Goal: Information Seeking & Learning: Learn about a topic

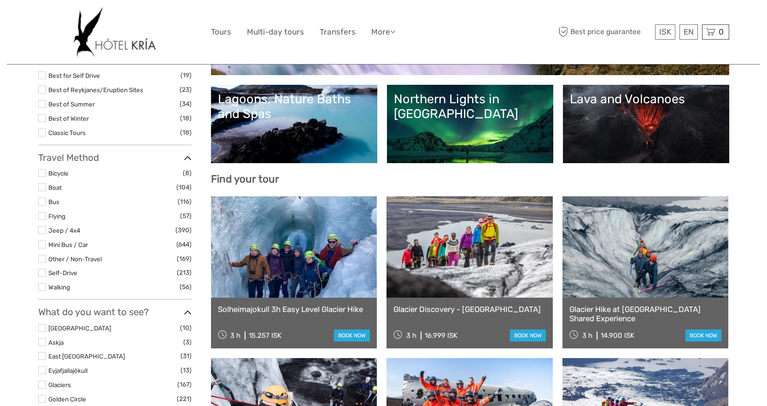
select select
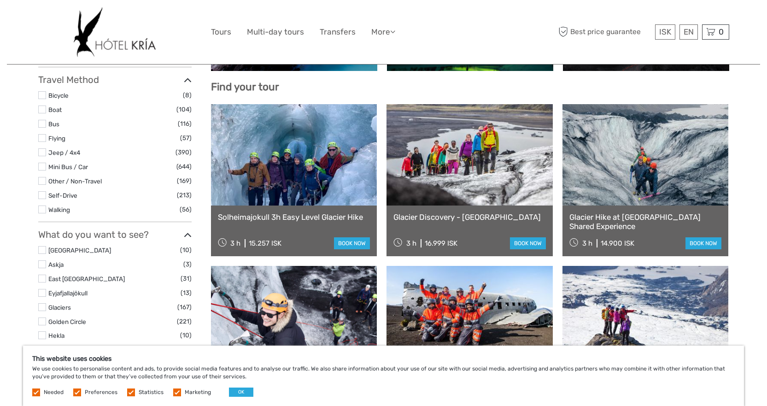
scroll to position [551, 0]
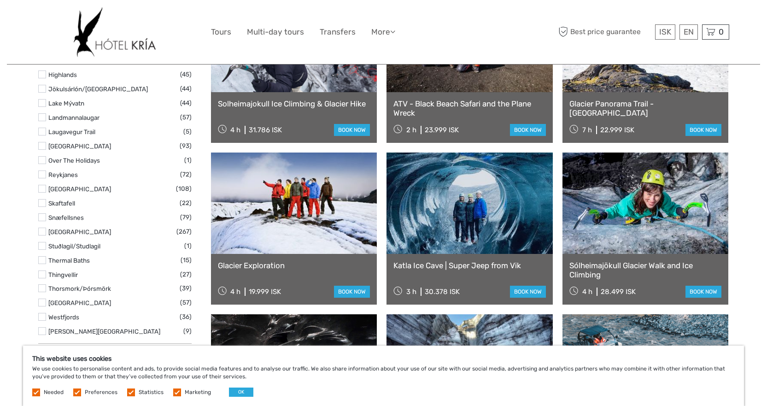
click at [112, 204] on label "Skaftafell" at bounding box center [113, 203] width 131 height 11
click at [0, 0] on input "checkbox" at bounding box center [0, 0] width 0 height 0
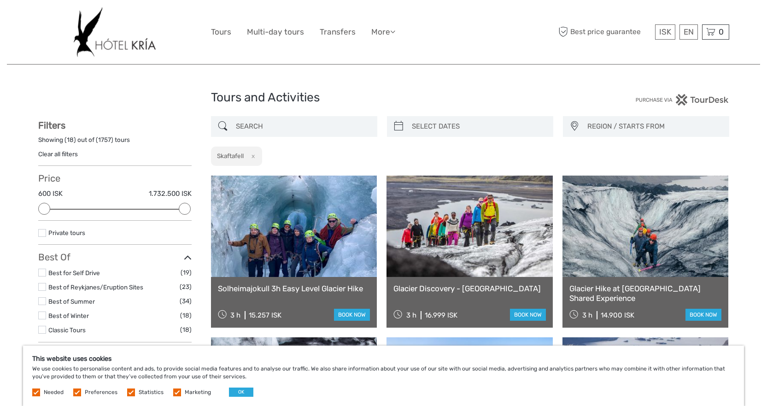
scroll to position [0, 0]
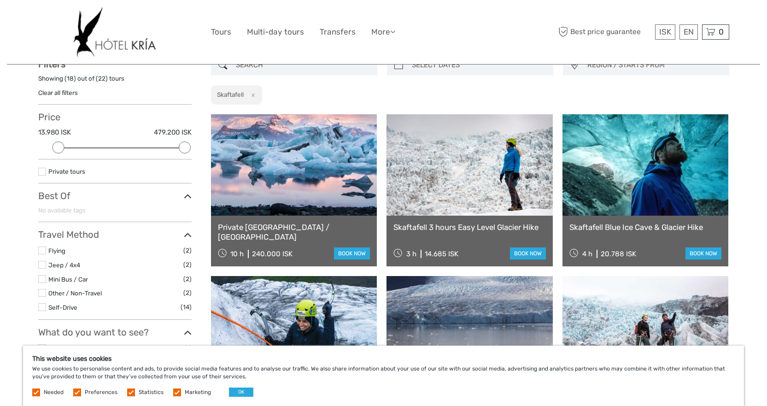
scroll to position [46, 0]
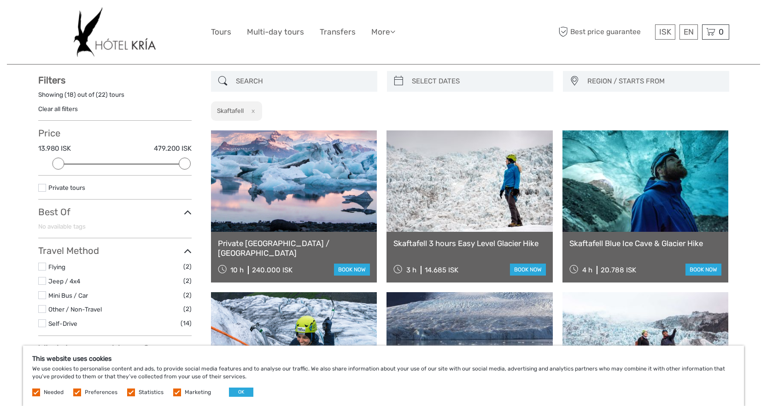
click at [488, 250] on div "Skaftafell 3 hours Easy Level Glacier Hike 3 h 14.685 ISK book now" at bounding box center [470, 257] width 166 height 51
click at [486, 242] on link "Skaftafell 3 hours Easy Level Glacier Hike" at bounding box center [470, 243] width 153 height 9
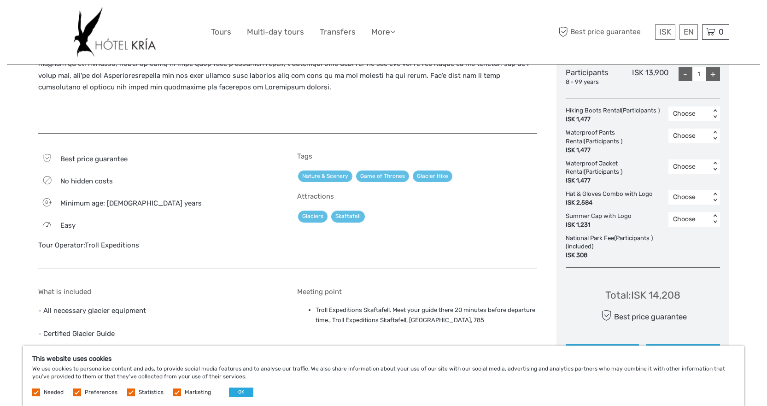
scroll to position [482, 0]
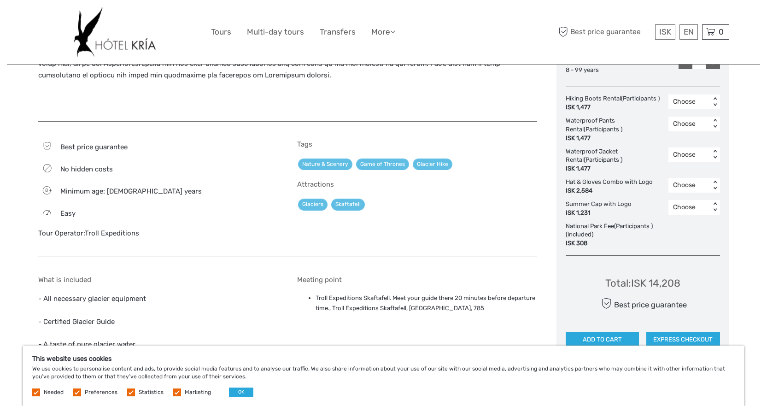
click at [113, 190] on span "Minimum age: 8 years" at bounding box center [130, 191] width 141 height 8
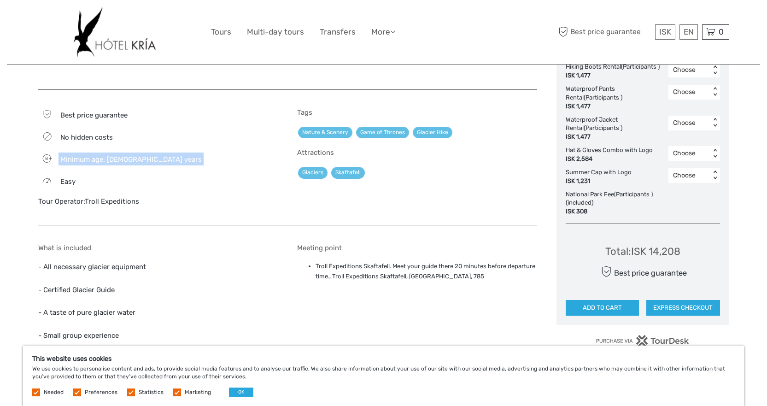
scroll to position [528, 0]
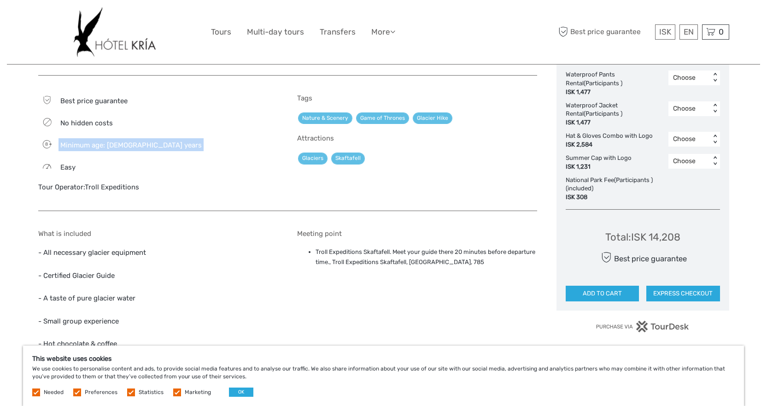
click at [113, 186] on link "Troll Expeditions" at bounding box center [112, 187] width 54 height 8
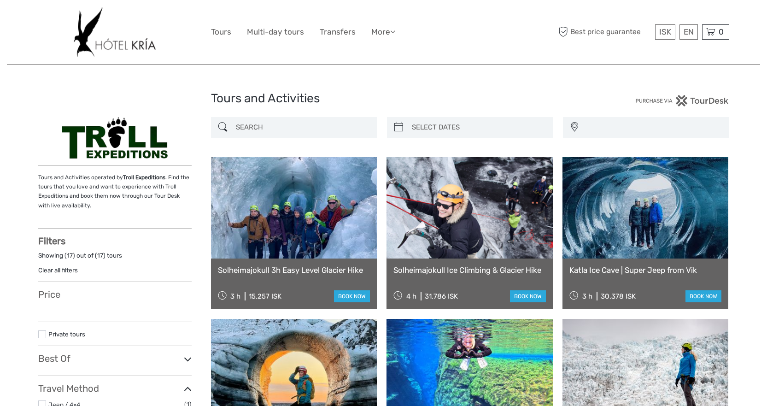
select select
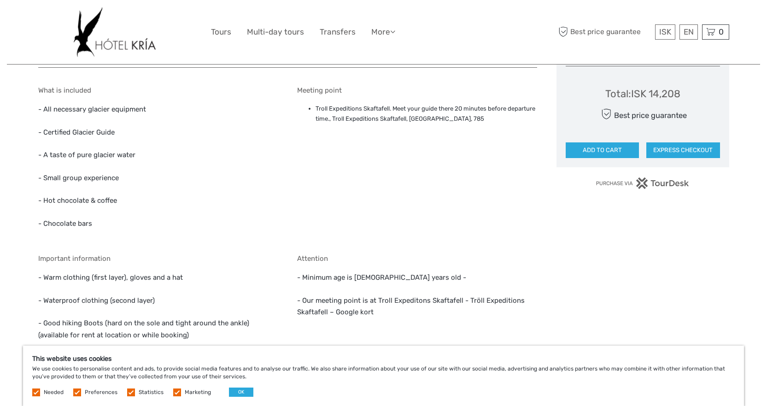
scroll to position [688, 0]
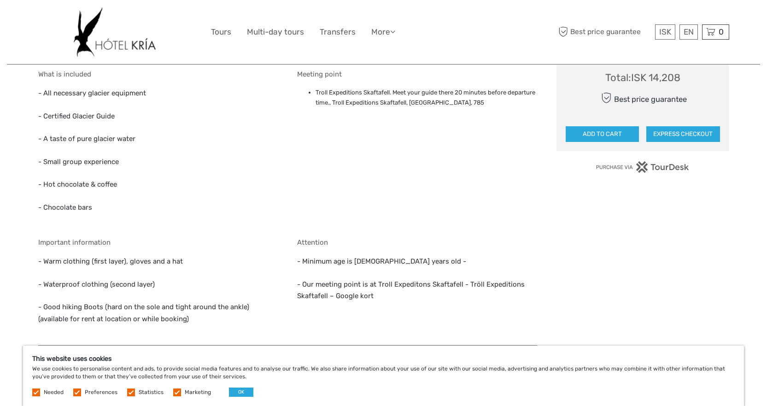
click at [94, 94] on p "- All necessary glacier equipment" at bounding box center [158, 94] width 240 height 12
click at [94, 96] on p "- All necessary glacier equipment" at bounding box center [158, 94] width 240 height 12
click at [98, 112] on p "- Certified Glacier Guide" at bounding box center [158, 117] width 240 height 12
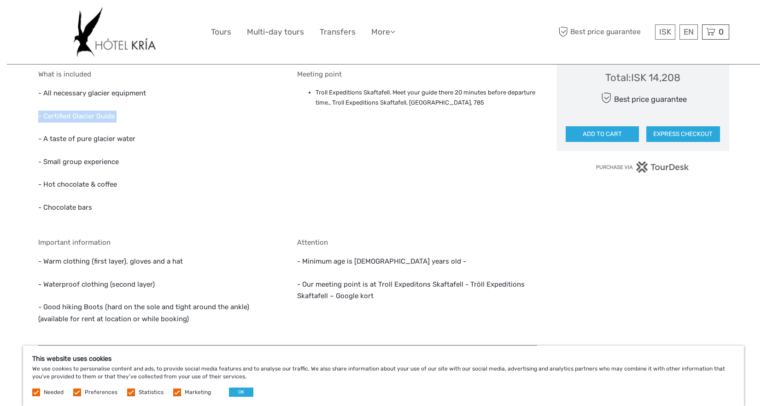
click at [98, 112] on p "- Certified Glacier Guide" at bounding box center [158, 117] width 240 height 12
click at [99, 139] on p "- A taste of pure glacier water" at bounding box center [158, 139] width 240 height 12
click at [117, 158] on p "- Small group experience" at bounding box center [158, 162] width 240 height 12
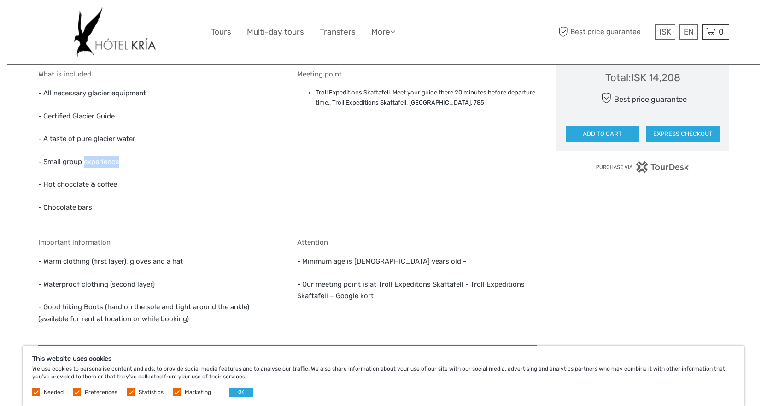
click at [117, 158] on p "- Small group experience" at bounding box center [158, 162] width 240 height 12
click at [108, 177] on div "What is included - All necessary glacier equipment - Certified Glacier Guide - …" at bounding box center [158, 147] width 240 height 154
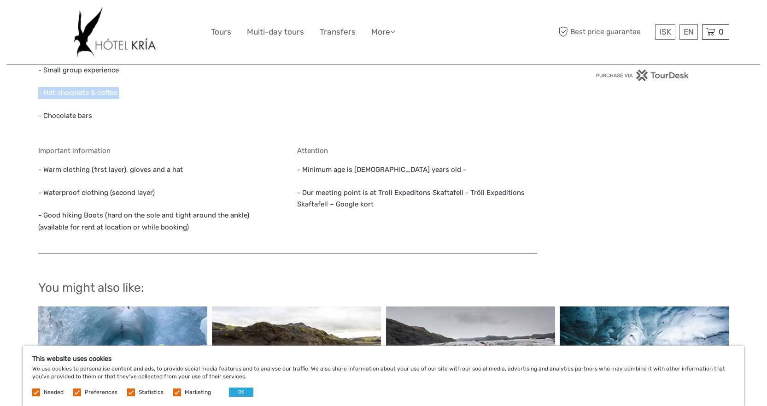
scroll to position [780, 0]
click at [130, 168] on p "- Warm clothing (first layer), gloves and a hat" at bounding box center [158, 170] width 240 height 12
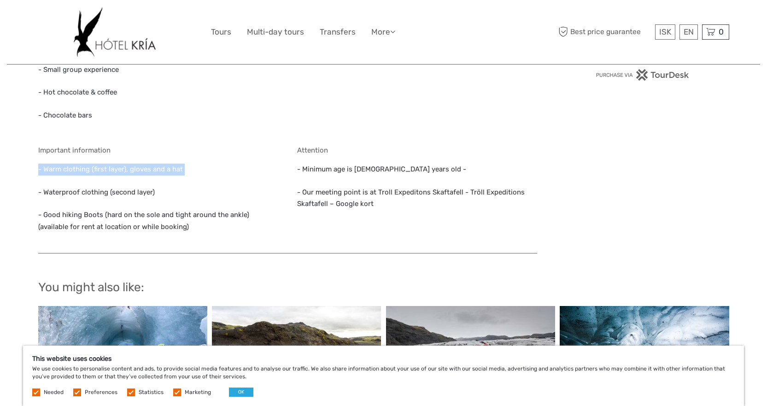
click at [130, 168] on p "- Warm clothing (first layer), gloves and a hat" at bounding box center [158, 170] width 240 height 12
click at [126, 192] on p "- Waterproof clothing (second layer)" at bounding box center [158, 193] width 240 height 12
click at [136, 214] on p "- Good hiking Boots (hard on the sole and tight around the ankle) (available fo…" at bounding box center [158, 221] width 240 height 24
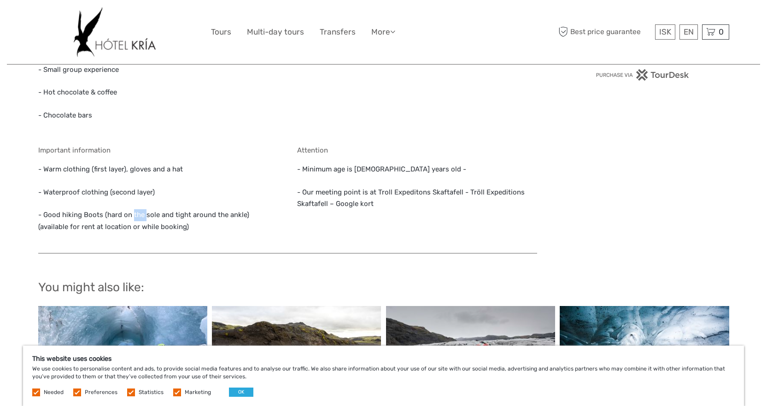
click at [136, 214] on p "- Good hiking Boots (hard on the sole and tight around the ankle) (available fo…" at bounding box center [158, 221] width 240 height 24
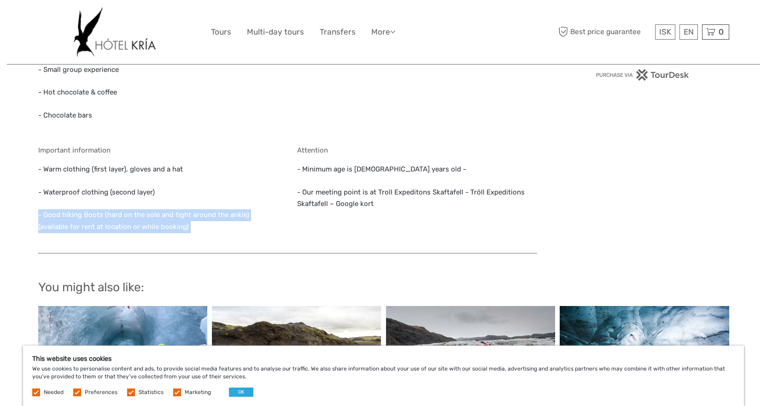
click at [136, 214] on p "- Good hiking Boots (hard on the sole and tight around the ankle) (available fo…" at bounding box center [158, 221] width 240 height 24
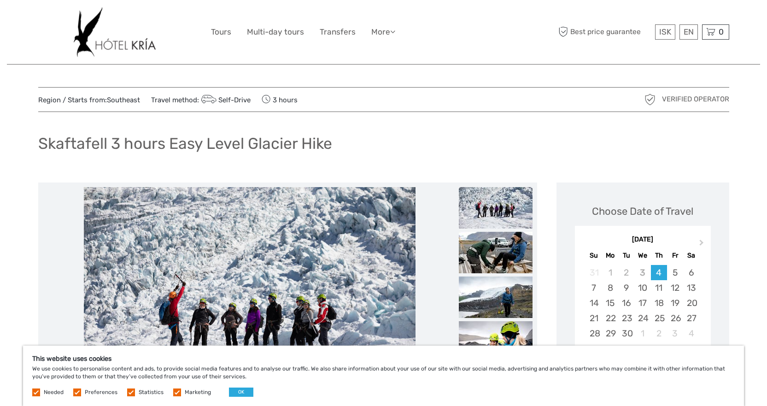
scroll to position [0, 0]
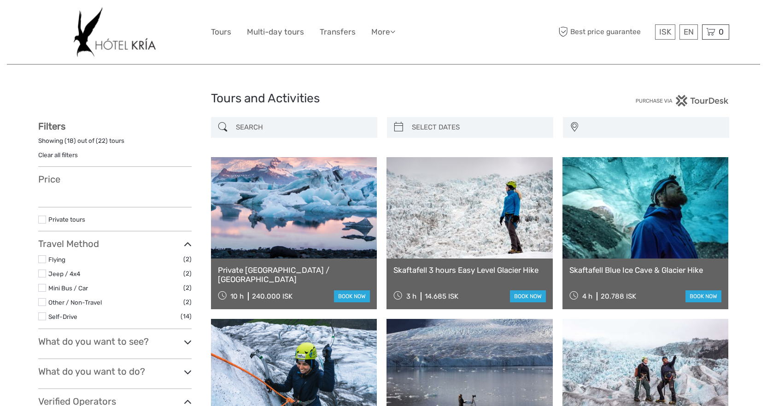
select select
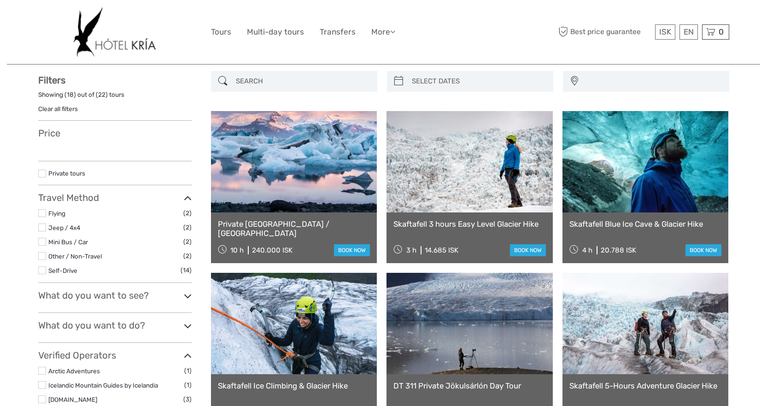
select select
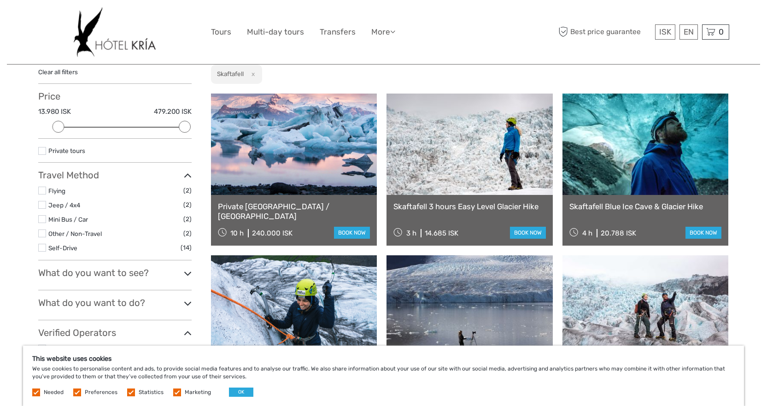
scroll to position [138, 0]
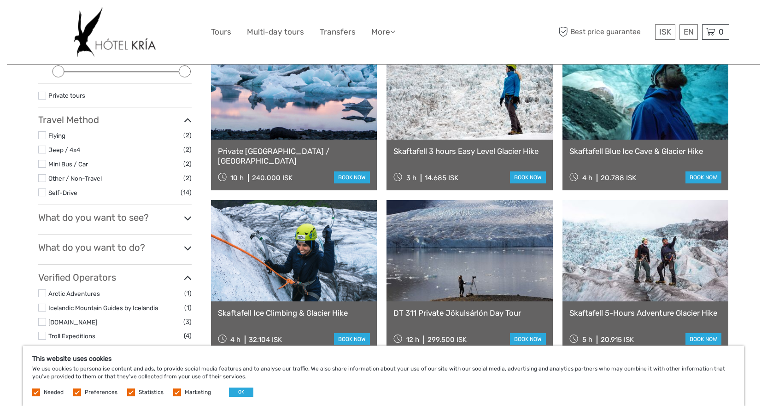
click at [608, 148] on link "Skaftafell Blue Ice Cave & Glacier Hike" at bounding box center [646, 151] width 153 height 9
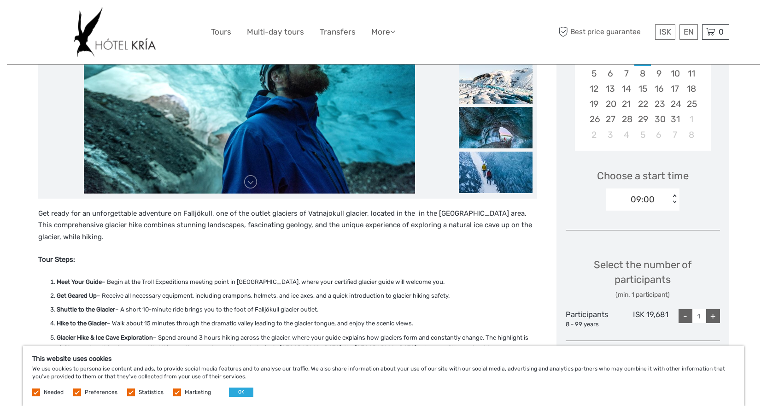
scroll to position [230, 0]
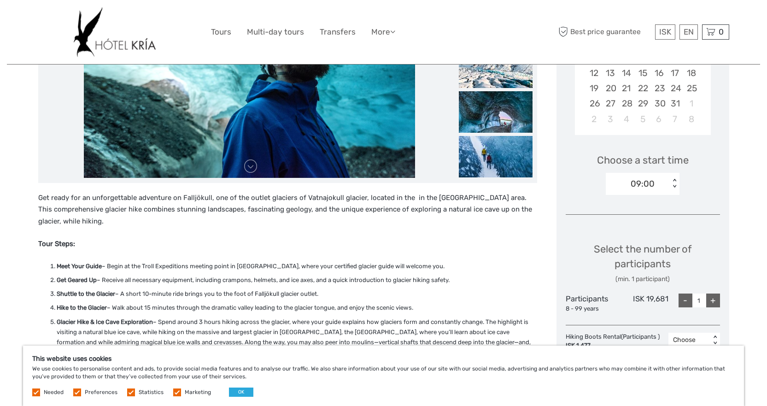
click at [172, 265] on li "Meet Your Guide – Begin at the Troll Expeditions meeting point in [GEOGRAPHIC_D…" at bounding box center [297, 266] width 481 height 10
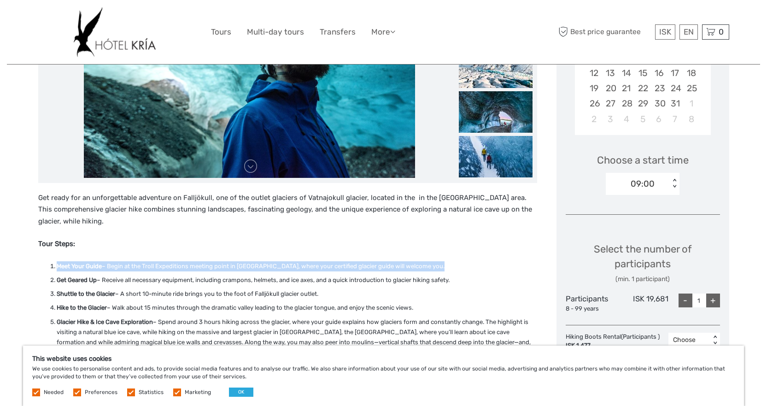
click at [172, 265] on li "Meet Your Guide – Begin at the Troll Expeditions meeting point in Skaftafell, w…" at bounding box center [297, 266] width 481 height 10
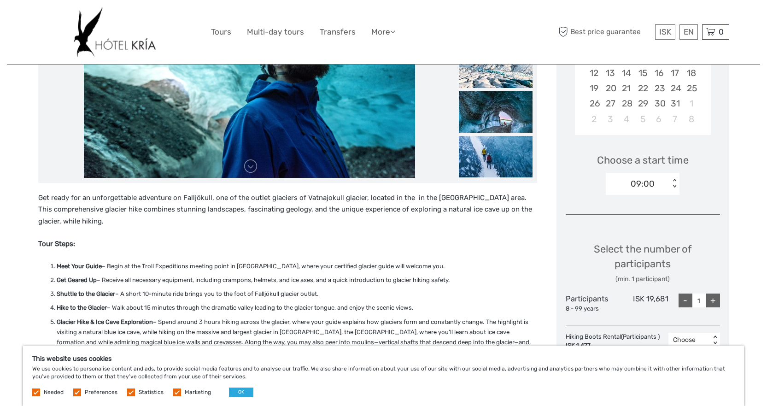
click at [165, 277] on li "Get Geared Up – Receive all necessary equipment, including crampons, helmets, a…" at bounding box center [297, 280] width 481 height 10
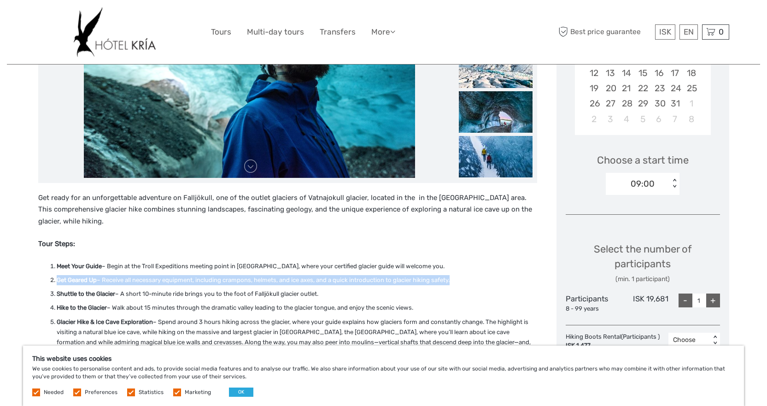
click at [165, 277] on li "Get Geared Up – Receive all necessary equipment, including crampons, helmets, a…" at bounding box center [297, 280] width 481 height 10
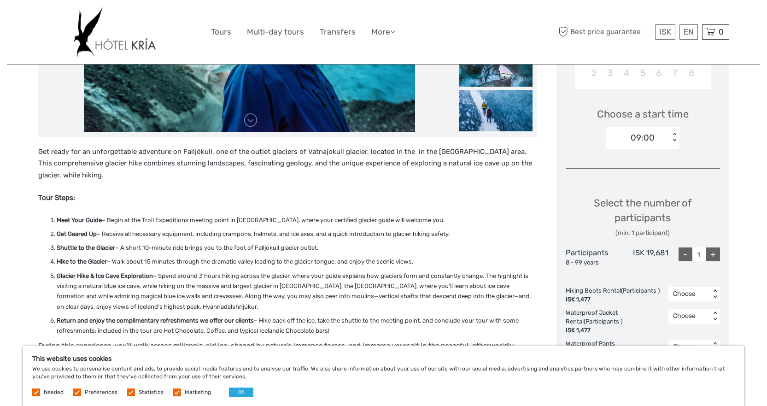
click at [145, 244] on li "Shuttle to the Glacier – A short 10-minute ride brings you to the foot of Fallj…" at bounding box center [297, 248] width 481 height 10
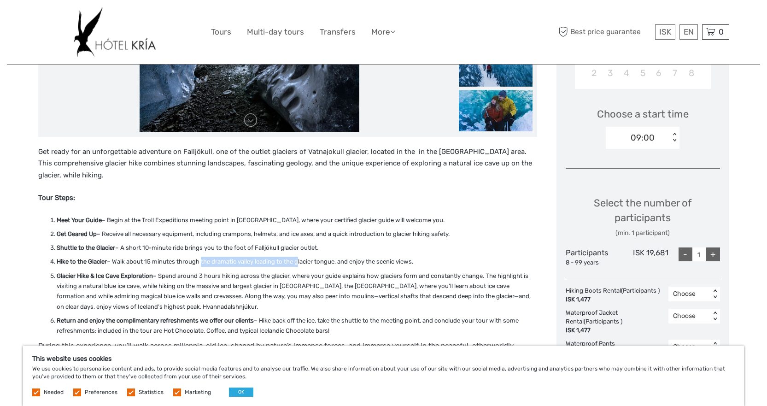
drag, startPoint x: 211, startPoint y: 260, endPoint x: 311, endPoint y: 260, distance: 100.5
click at [311, 260] on li "Hike to the Glacier – Walk about 15 minutes through the dramatic valley leading…" at bounding box center [297, 262] width 481 height 10
click at [312, 260] on li "Hike to the Glacier – Walk about 15 minutes through the dramatic valley leading…" at bounding box center [297, 262] width 481 height 10
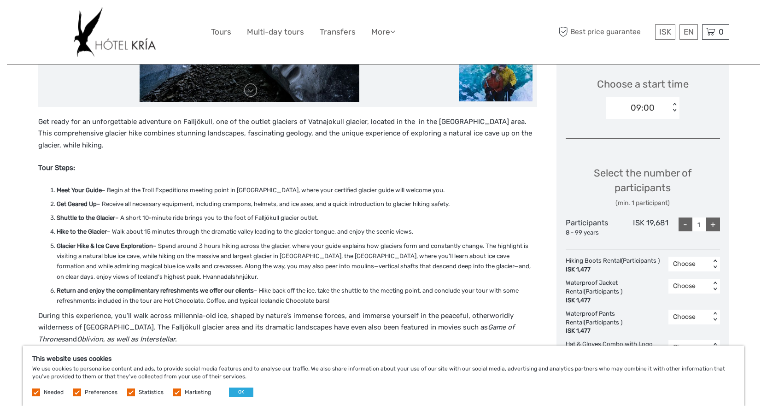
scroll to position [323, 0]
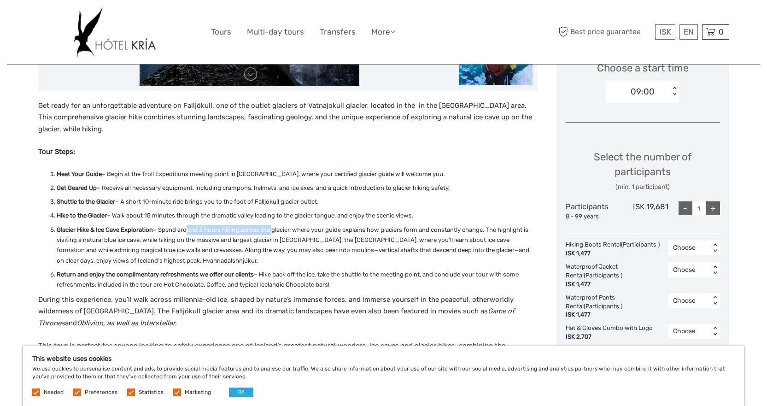
drag, startPoint x: 217, startPoint y: 231, endPoint x: 274, endPoint y: 230, distance: 56.7
click at [272, 230] on li "Glacier Hike & Ice Cave Exploration – Spend around 3 hours hiking across the gl…" at bounding box center [297, 245] width 481 height 41
click at [274, 230] on li "Glacier Hike & Ice Cave Exploration – Spend around 3 hours hiking across the gl…" at bounding box center [297, 245] width 481 height 41
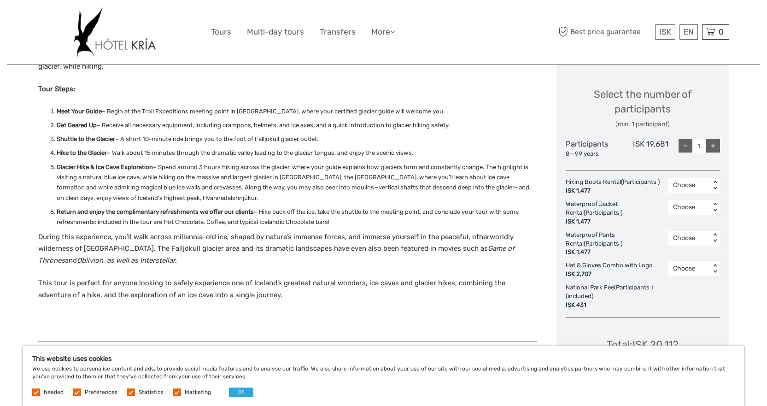
scroll to position [415, 0]
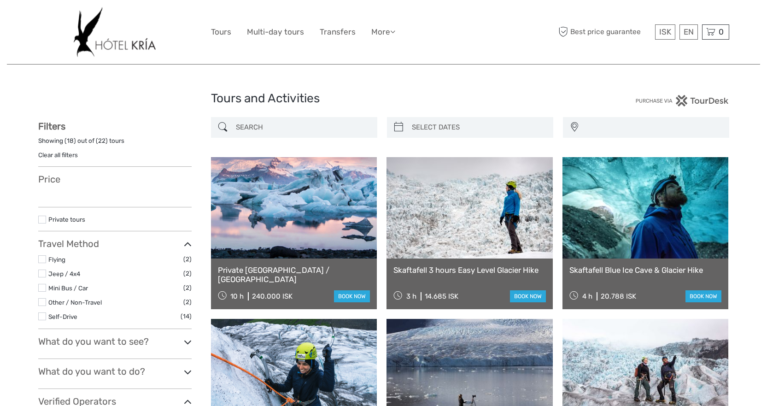
select select
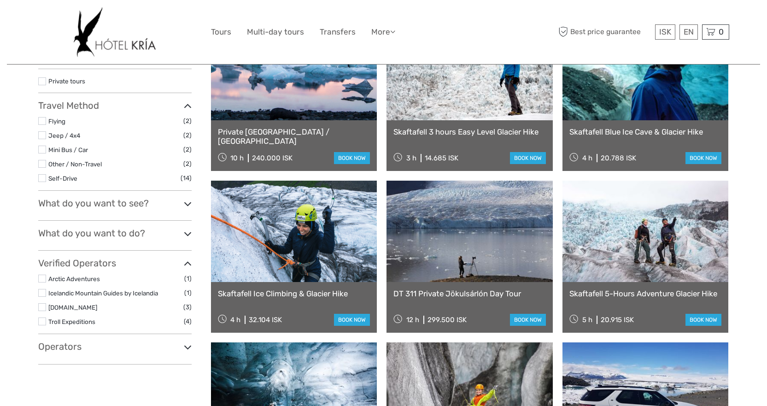
select select
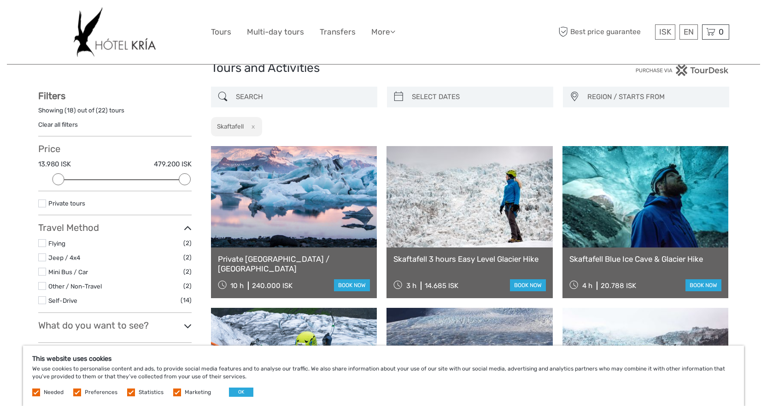
scroll to position [46, 0]
